Goal: Task Accomplishment & Management: Manage account settings

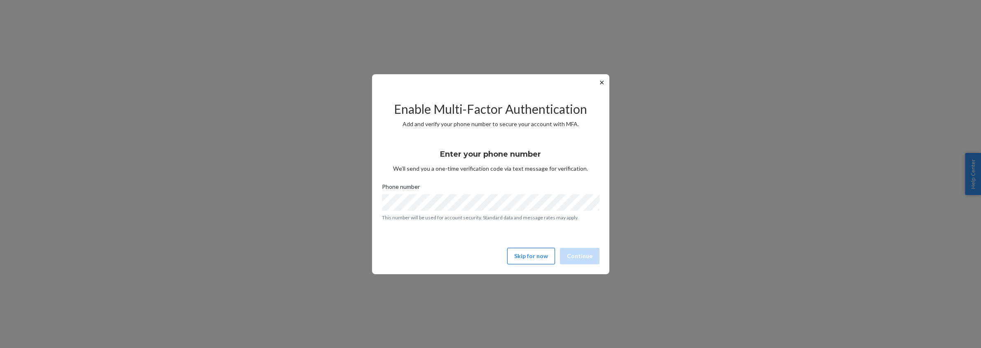
click at [523, 259] on button "Skip for now" at bounding box center [531, 255] width 48 height 16
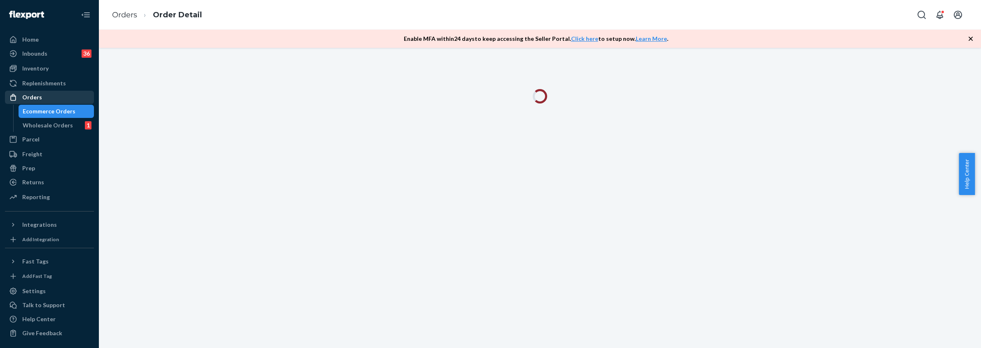
click at [40, 97] on div "Orders" at bounding box center [49, 97] width 87 height 12
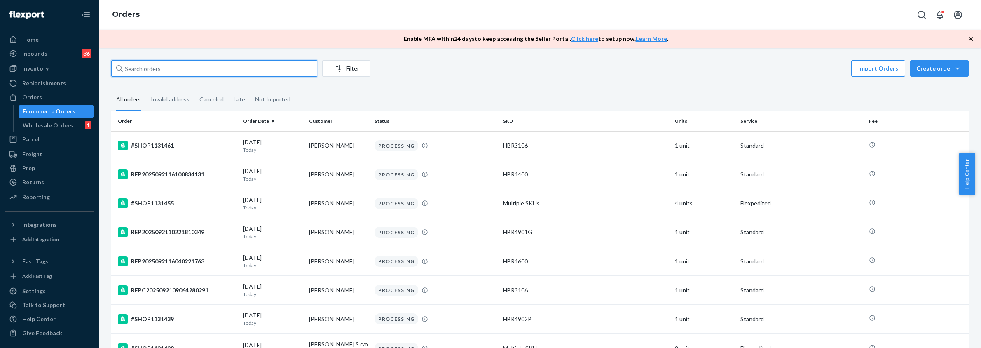
click at [156, 71] on input "text" at bounding box center [214, 68] width 206 height 16
paste input "[PERSON_NAME]"
type input "[PERSON_NAME]"
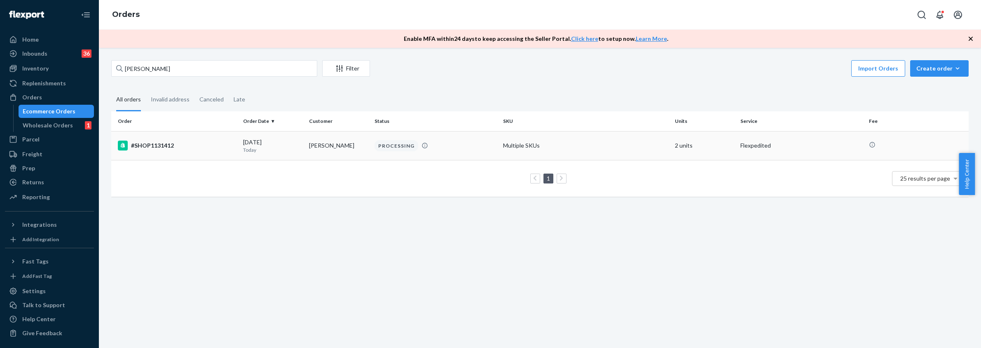
click at [215, 141] on div "#SHOP1131412" at bounding box center [177, 145] width 119 height 10
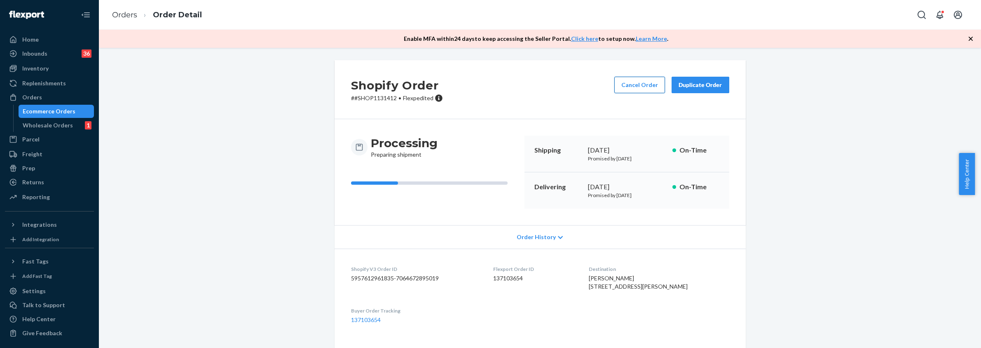
click at [628, 83] on button "Cancel Order" at bounding box center [639, 85] width 51 height 16
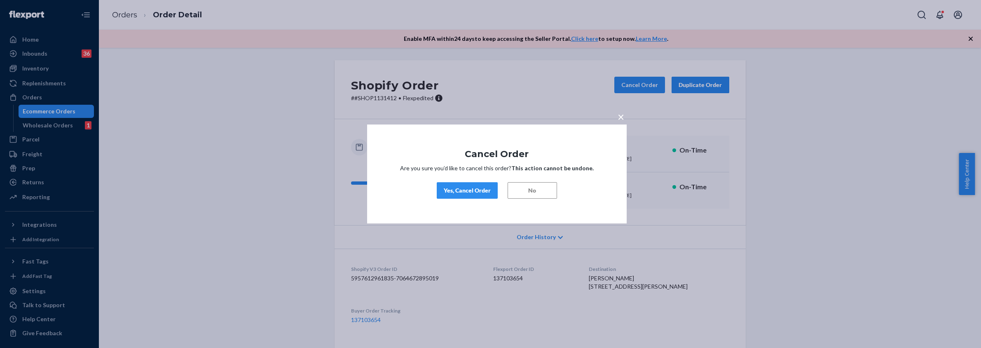
click at [456, 191] on div "Yes, Cancel Order" at bounding box center [467, 190] width 47 height 8
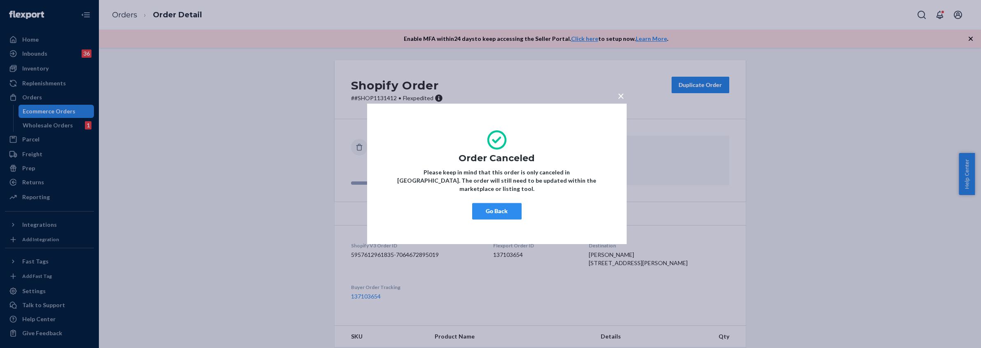
click at [493, 205] on button "Go Back" at bounding box center [496, 211] width 49 height 16
